Goal: Find specific page/section: Find specific page/section

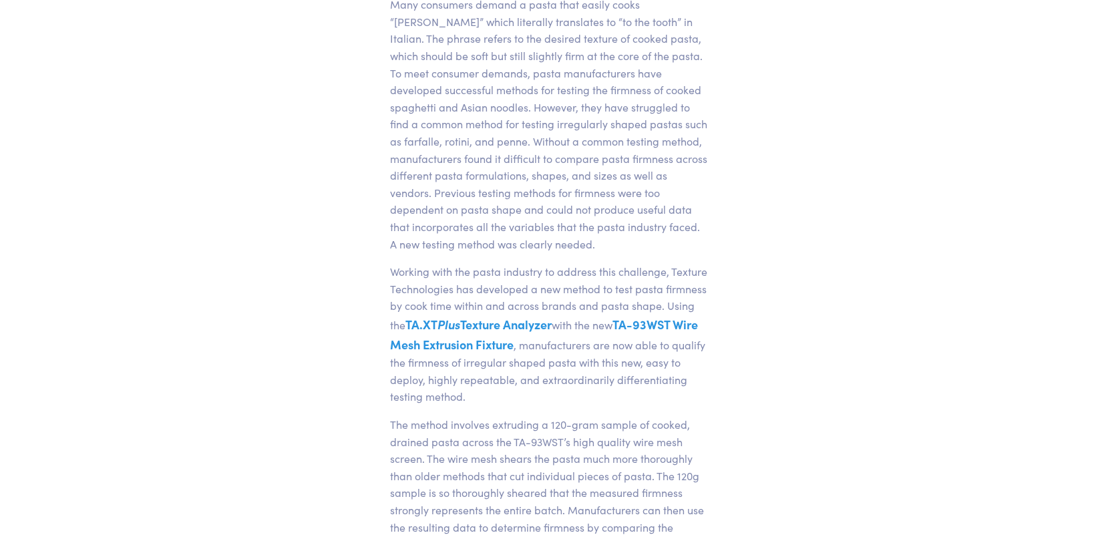
scroll to position [1135, 0]
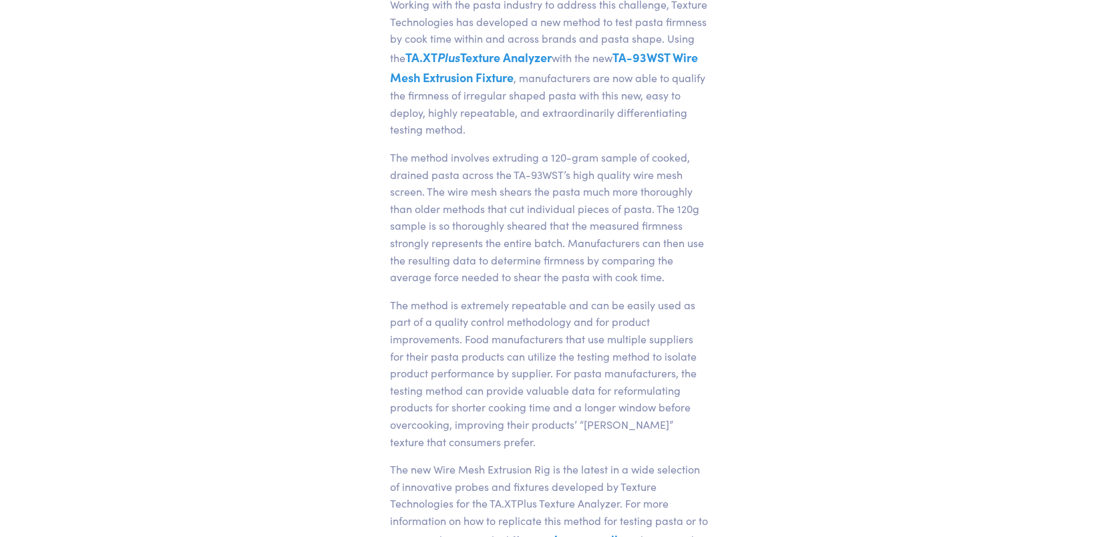
click at [458, 78] on link "TA-93WST Wire Mesh Extrusion Fixture" at bounding box center [544, 67] width 308 height 37
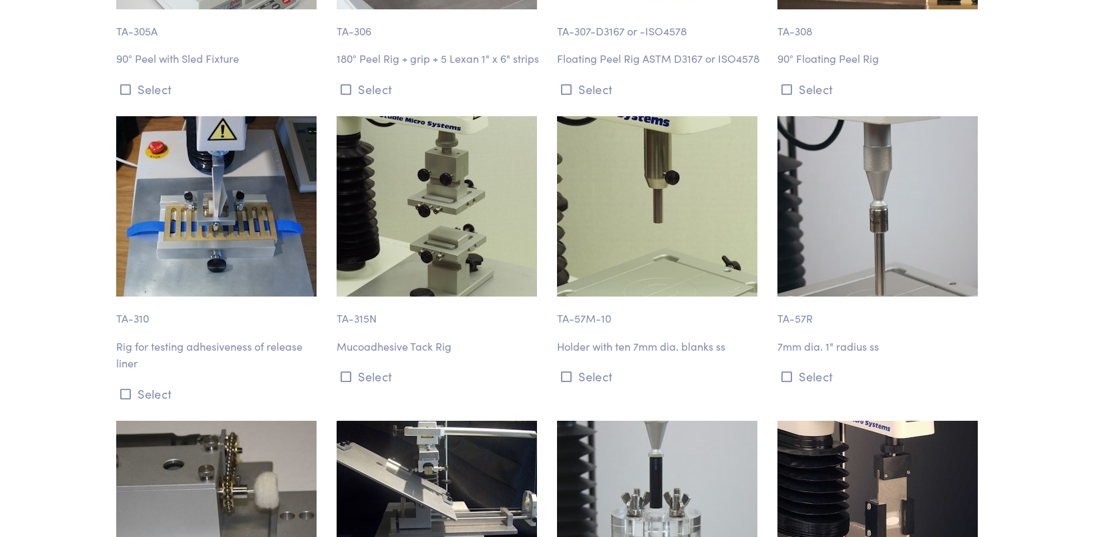
scroll to position [9365, 0]
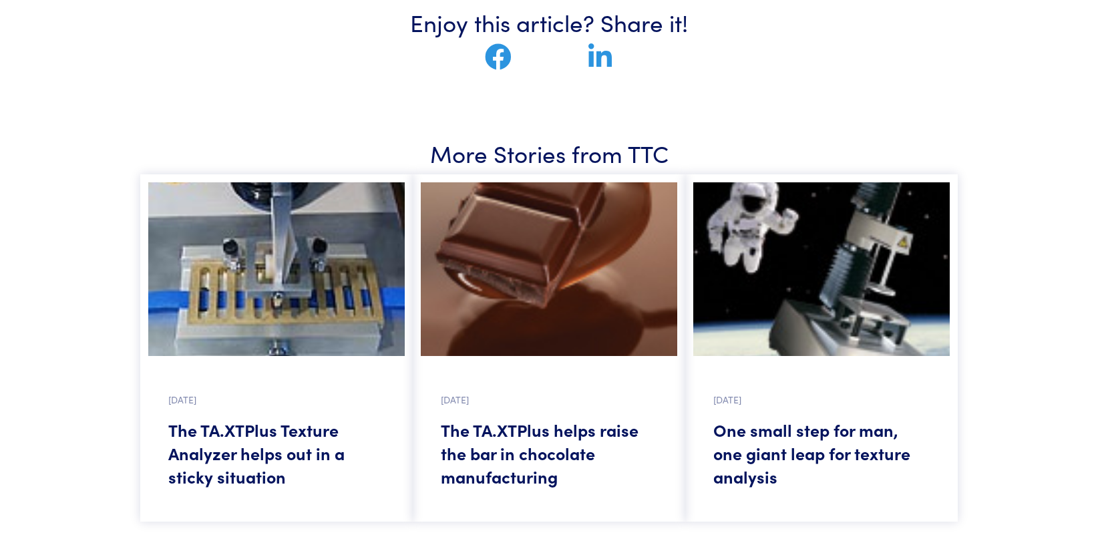
scroll to position [1937, 0]
